Goal: Task Accomplishment & Management: Complete application form

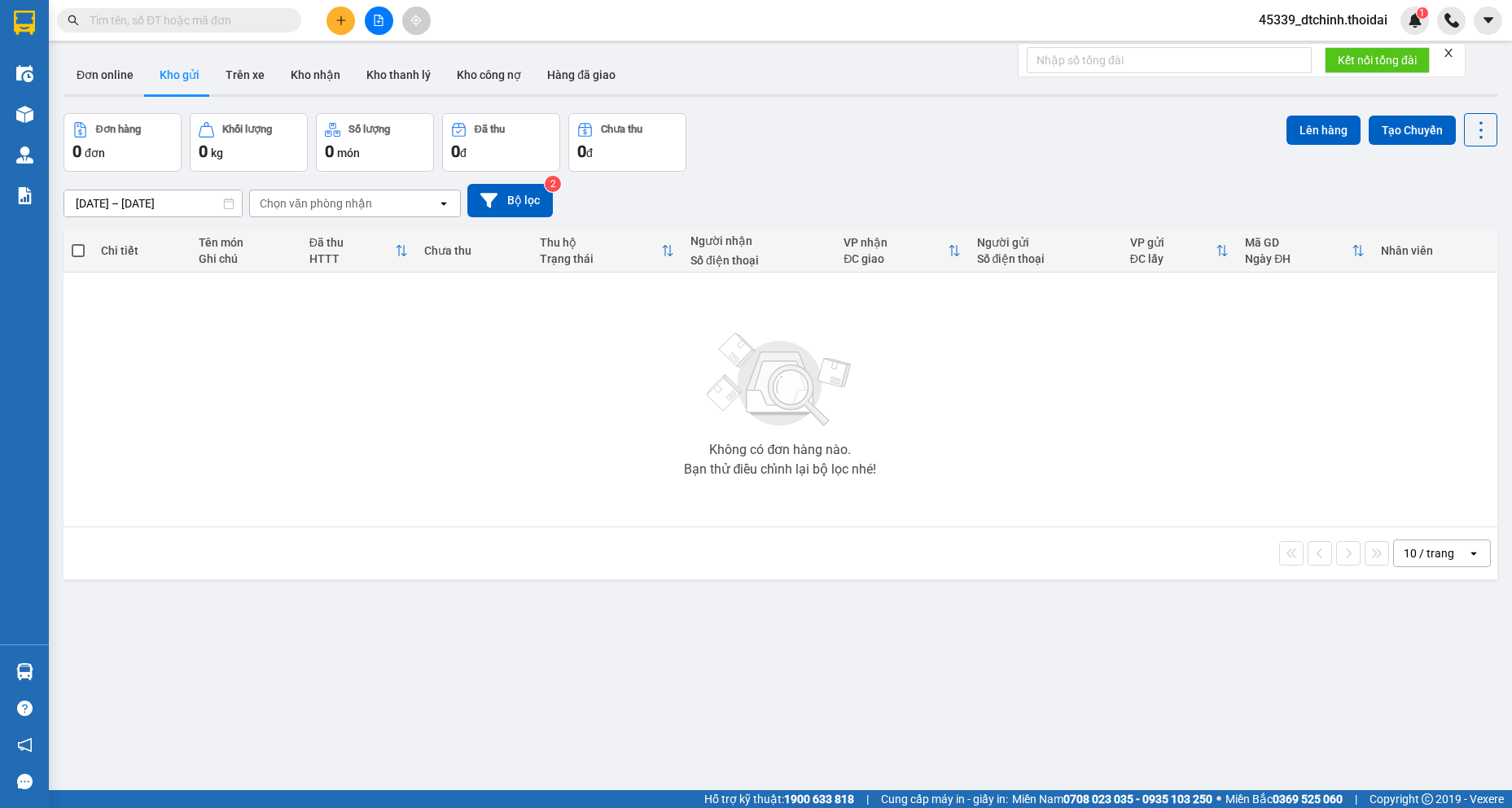
click at [149, 17] on input "text" at bounding box center [186, 21] width 192 height 18
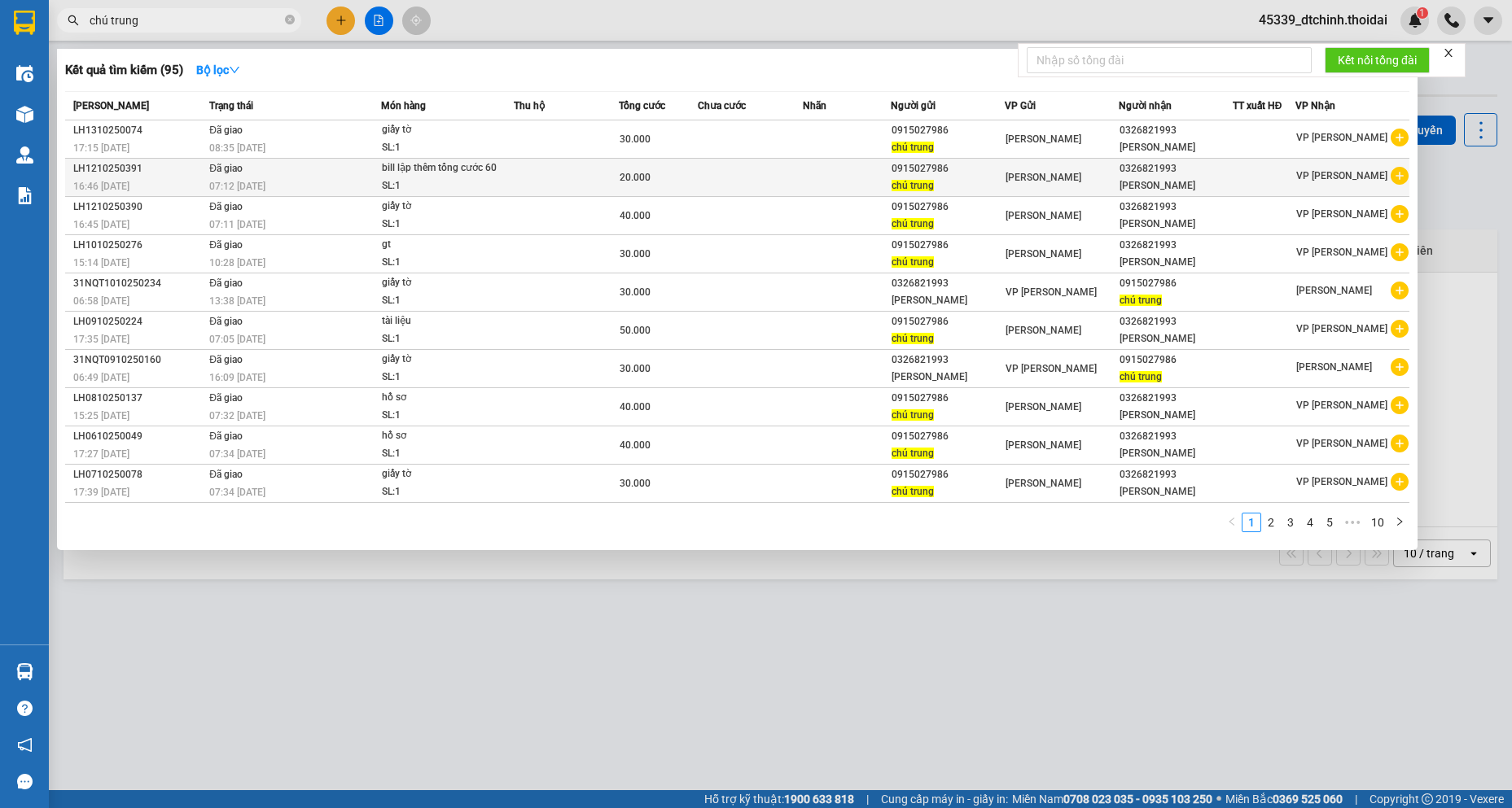
type input "chú trung"
click at [1397, 178] on icon "plus-circle" at bounding box center [1399, 176] width 18 height 18
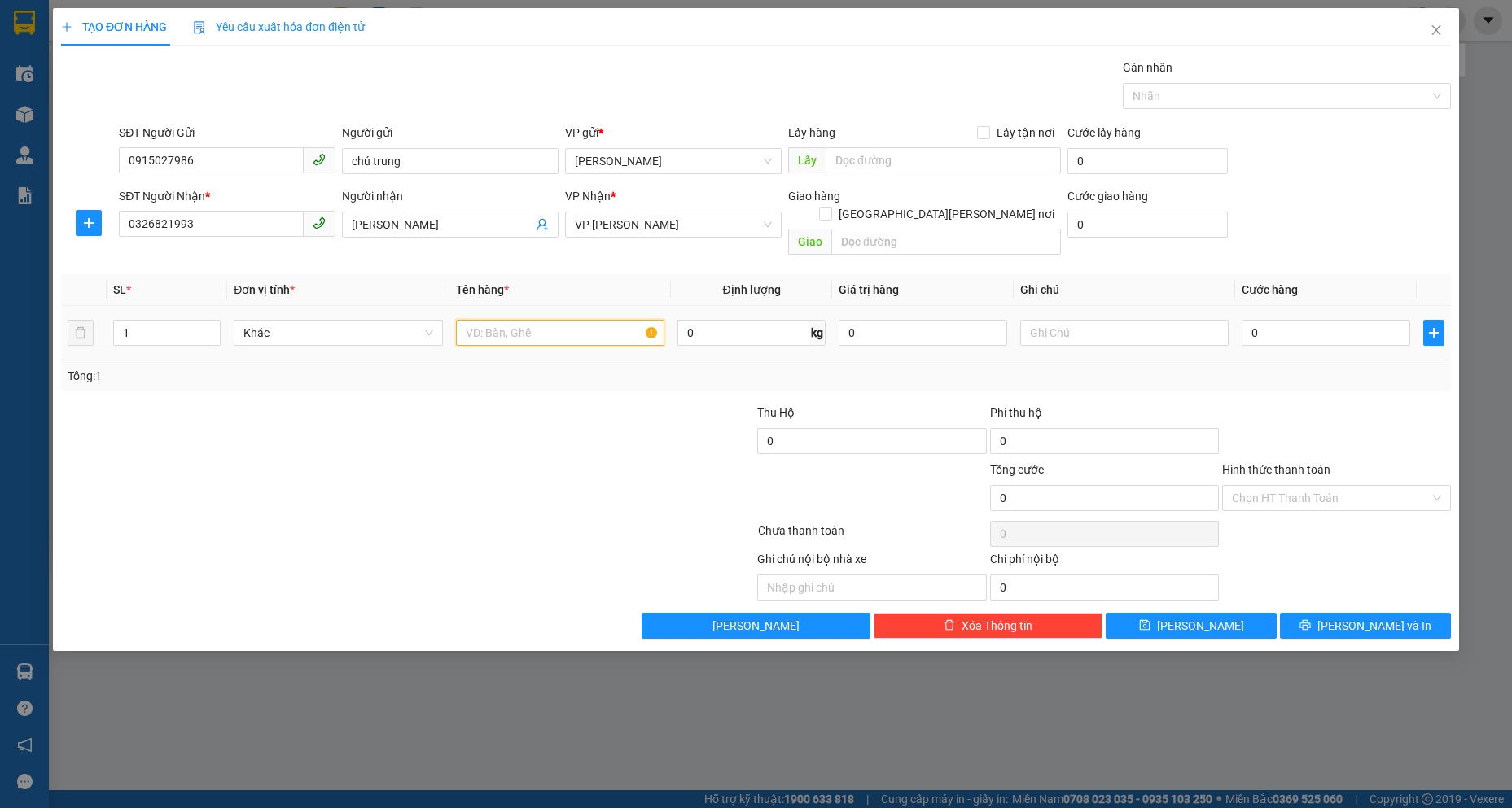
click at [490, 320] on input "text" at bounding box center [560, 333] width 208 height 26
type input "hồ sơ"
click at [1278, 320] on input "0" at bounding box center [1326, 333] width 168 height 26
type input "4"
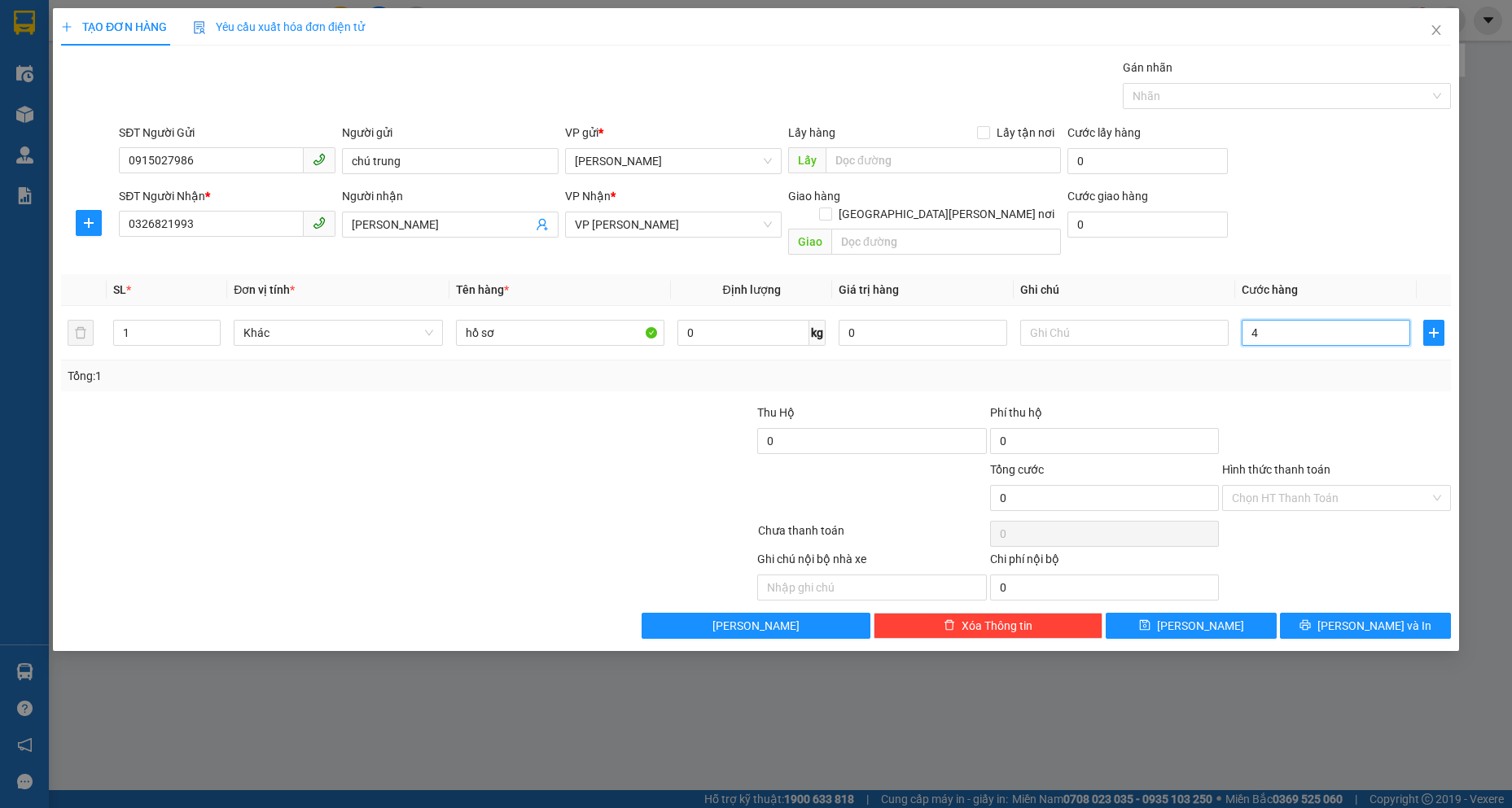
type input "4"
type input "40"
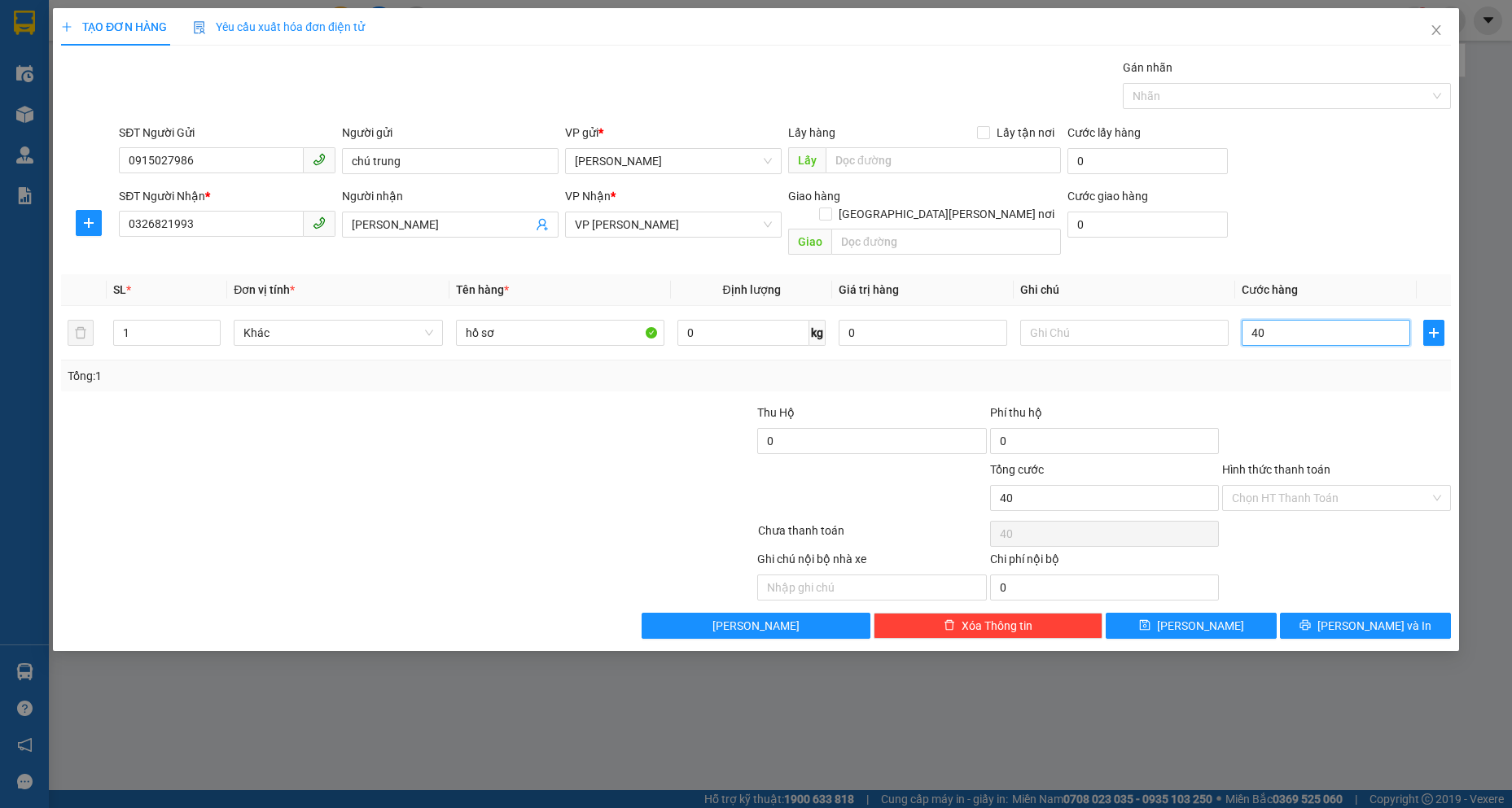
type input "400"
type input "4.000"
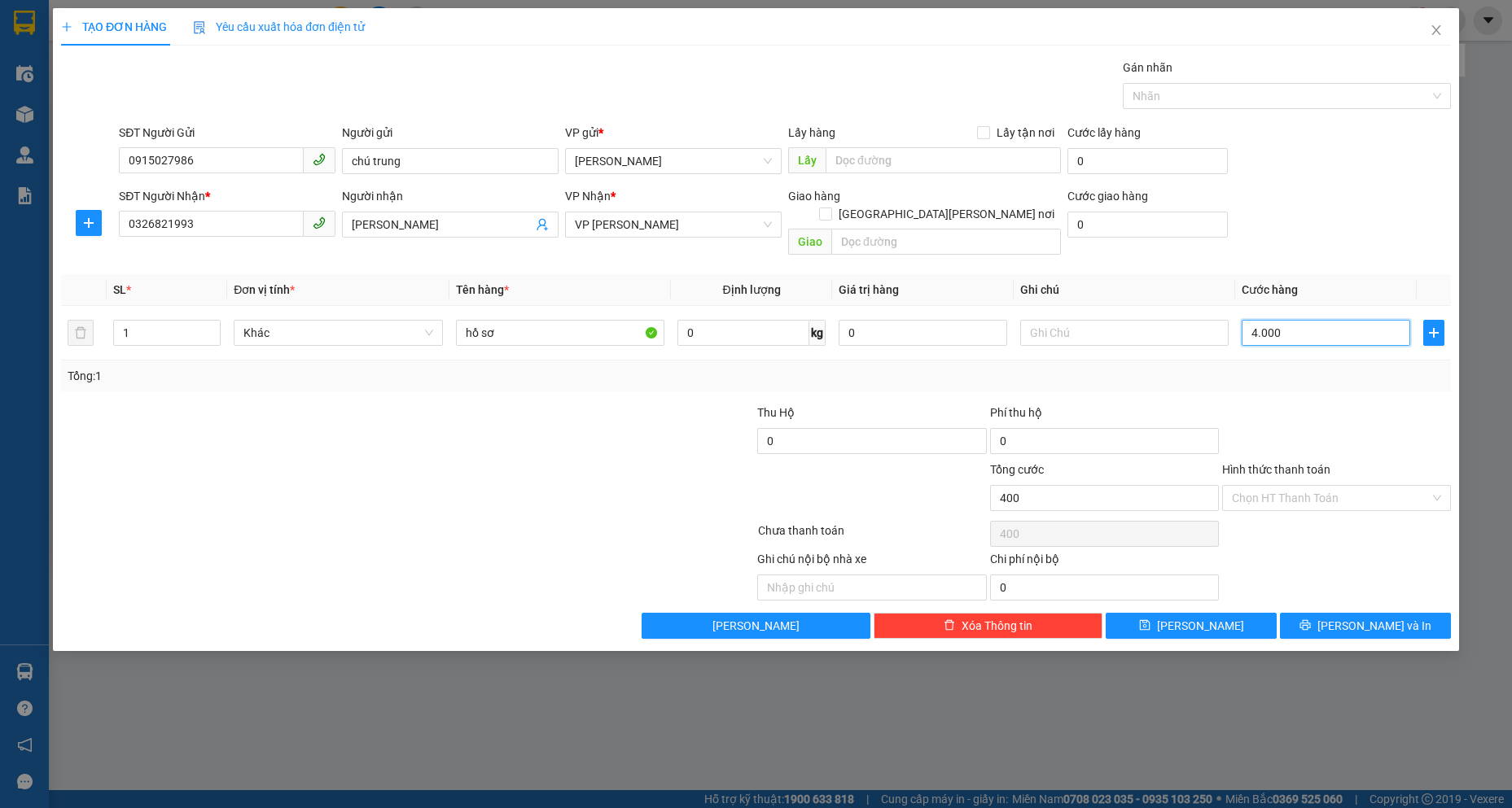
type input "4.000"
type input "40.000"
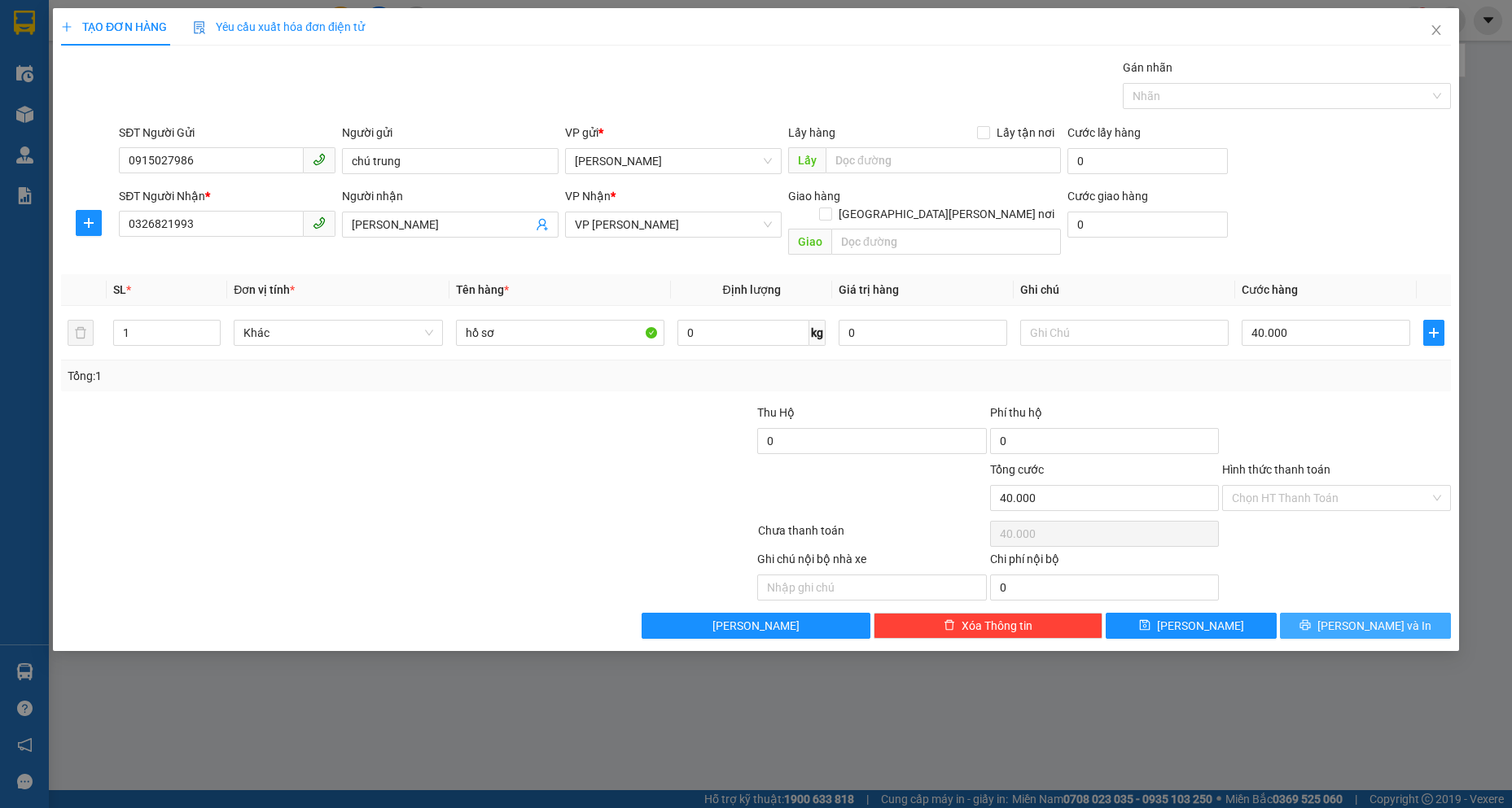
click at [1310, 620] on icon "printer" at bounding box center [1306, 625] width 11 height 11
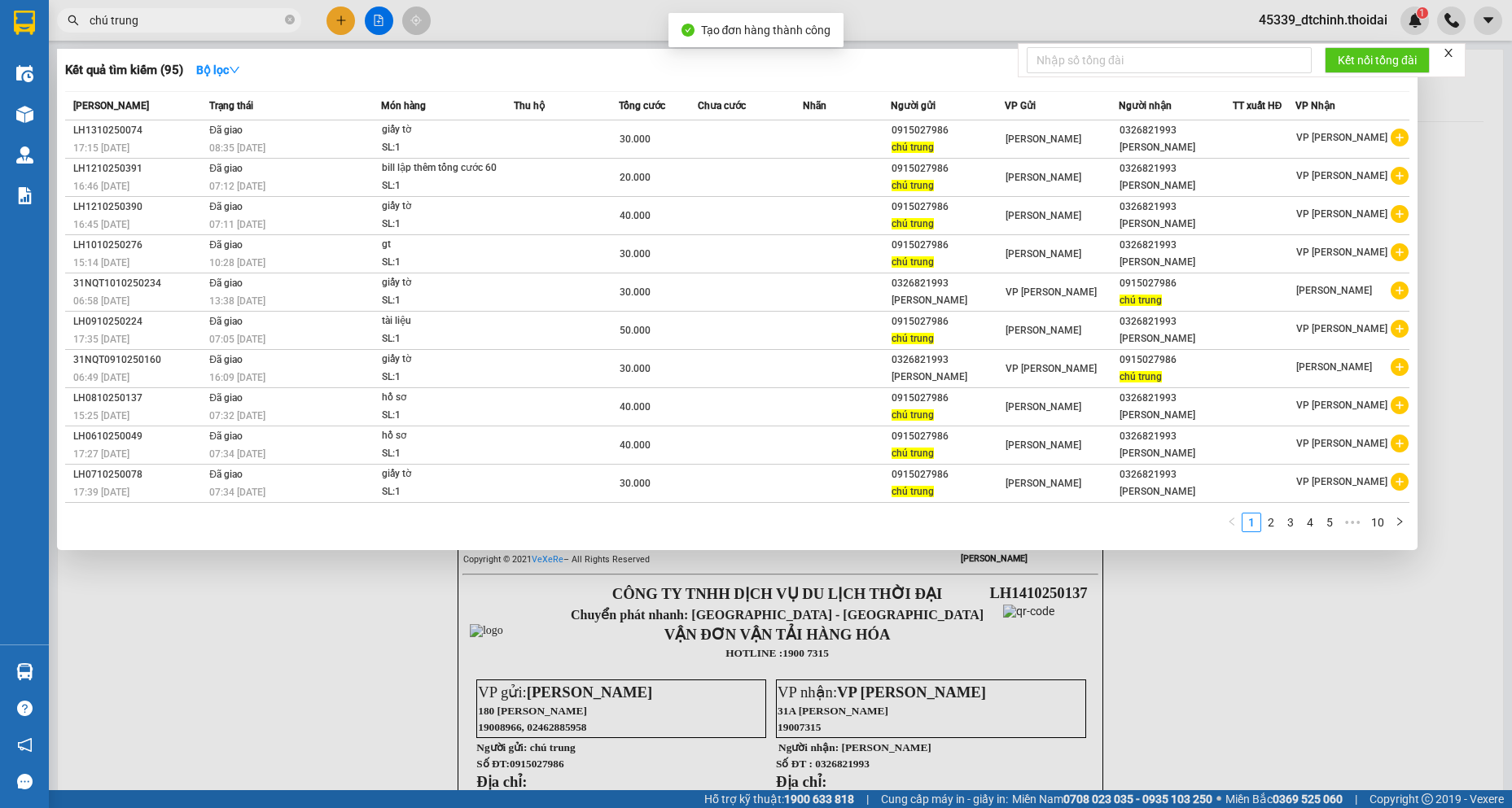
click at [1376, 651] on div at bounding box center [756, 404] width 1512 height 808
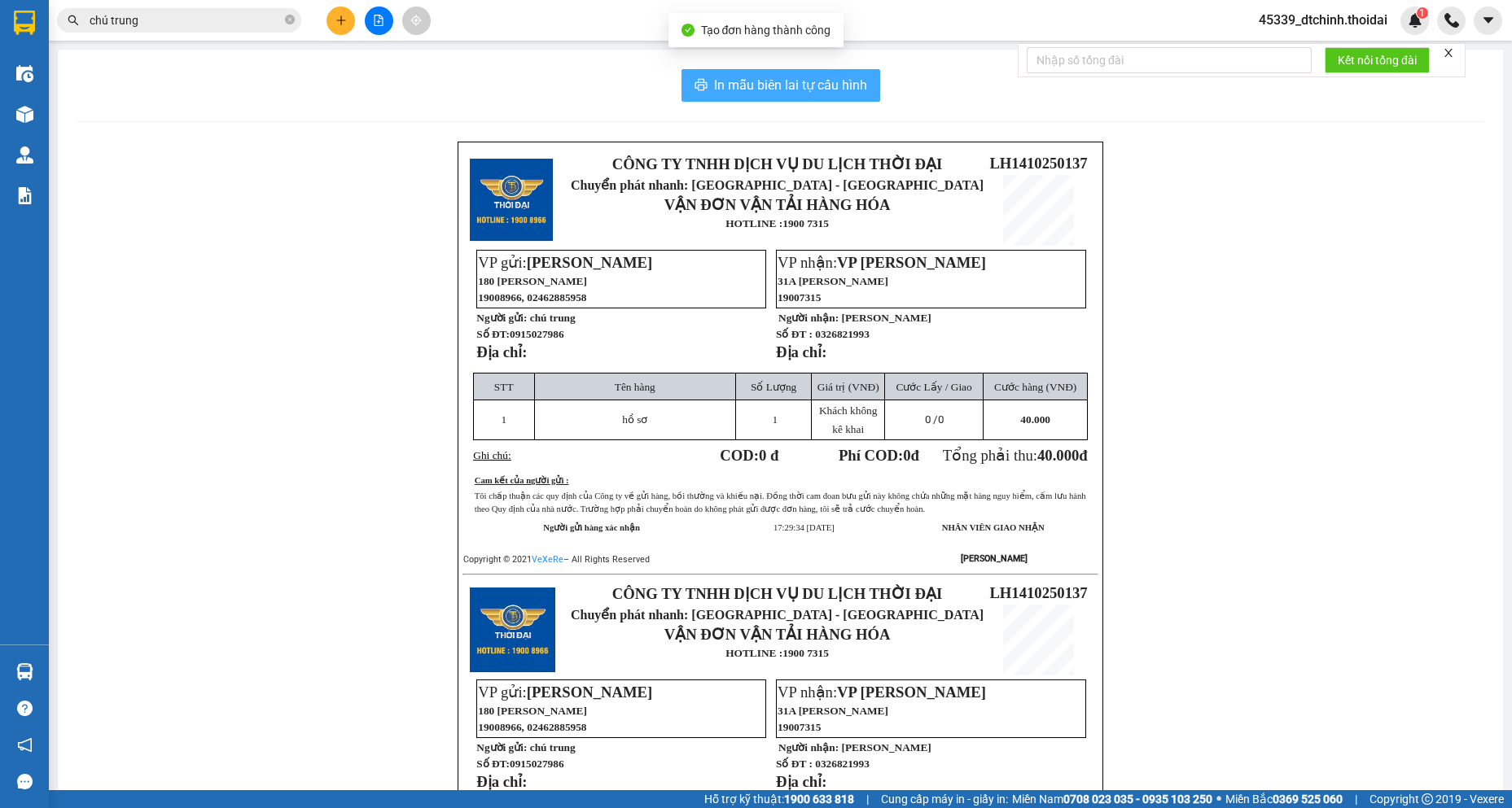
click at [772, 81] on span "In mẫu biên lai tự cấu hình" at bounding box center [791, 85] width 153 height 21
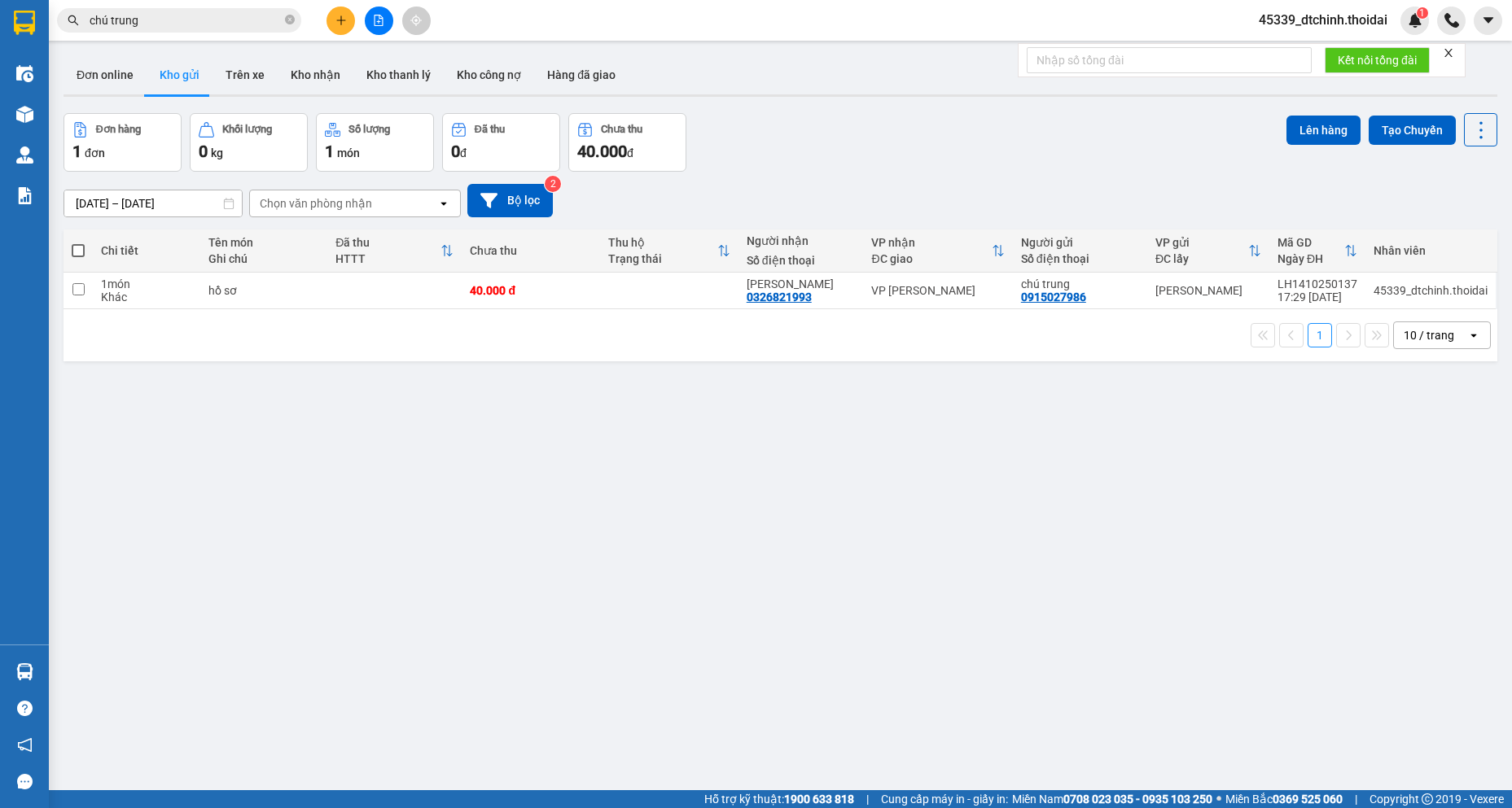
click at [244, 24] on input "chú trung" at bounding box center [186, 21] width 192 height 18
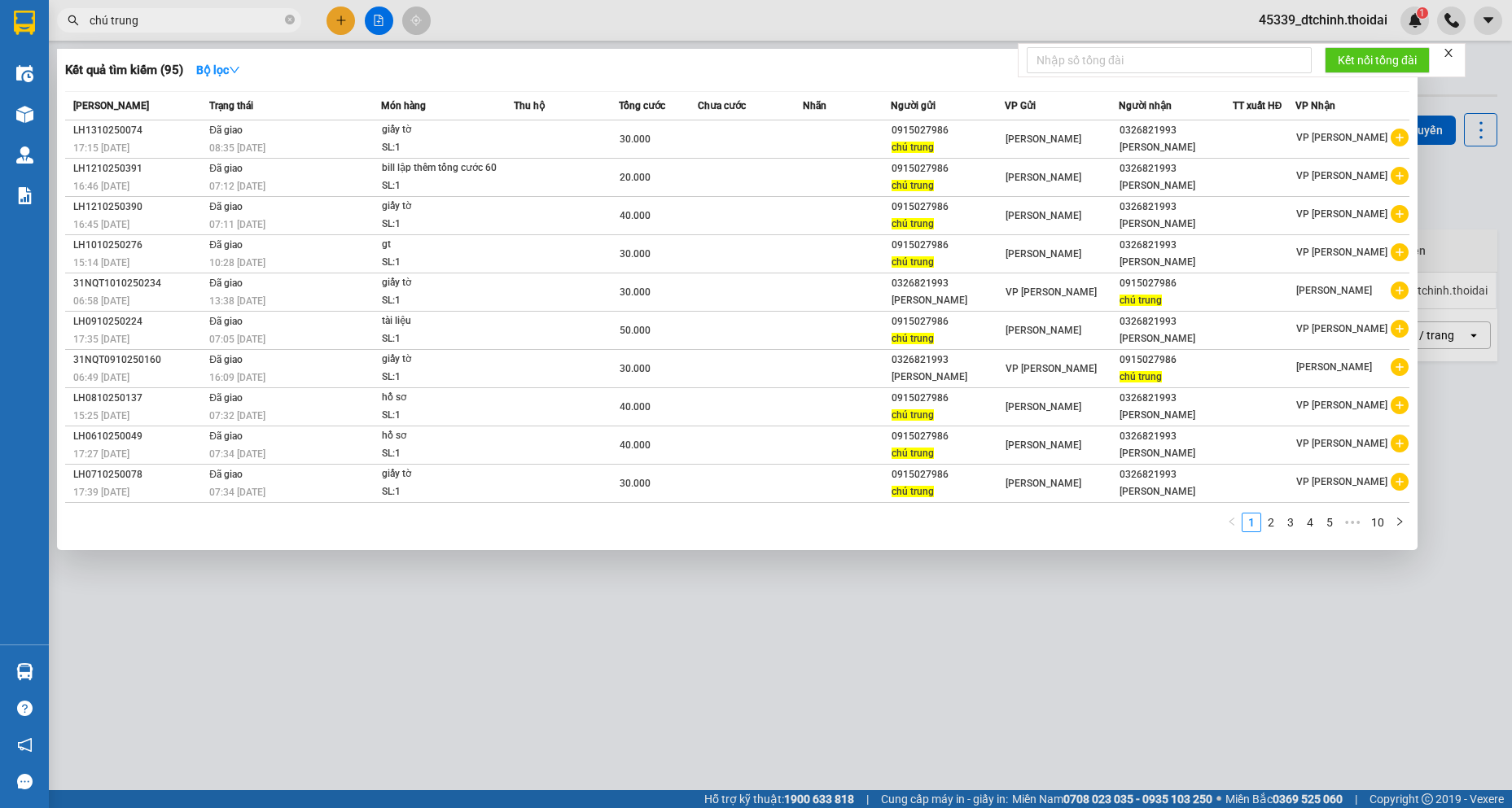
click at [244, 24] on input "chú trung" at bounding box center [186, 21] width 192 height 18
type input "c"
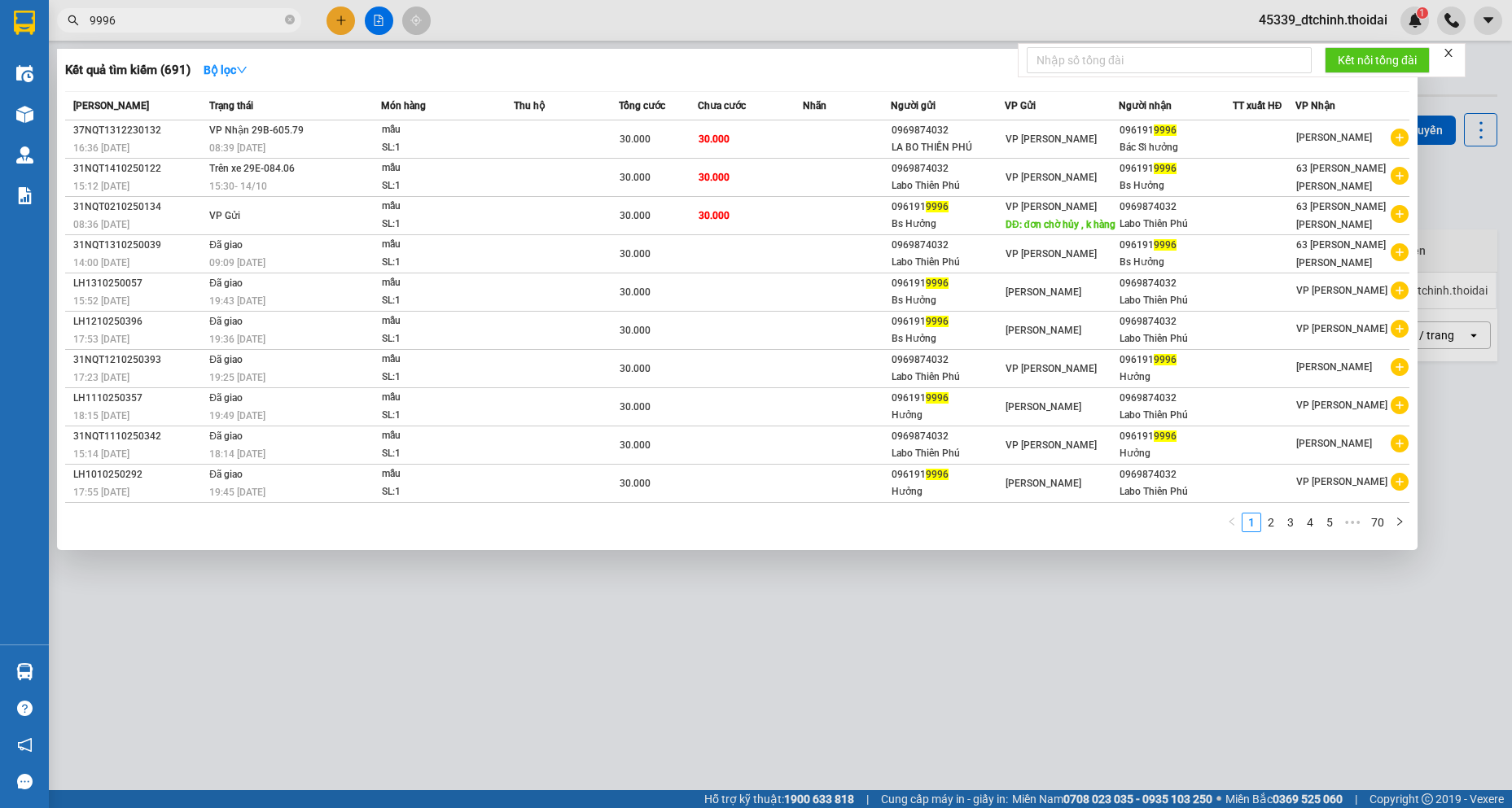
type input "9996"
